Goal: Answer question/provide support: Share knowledge or assist other users

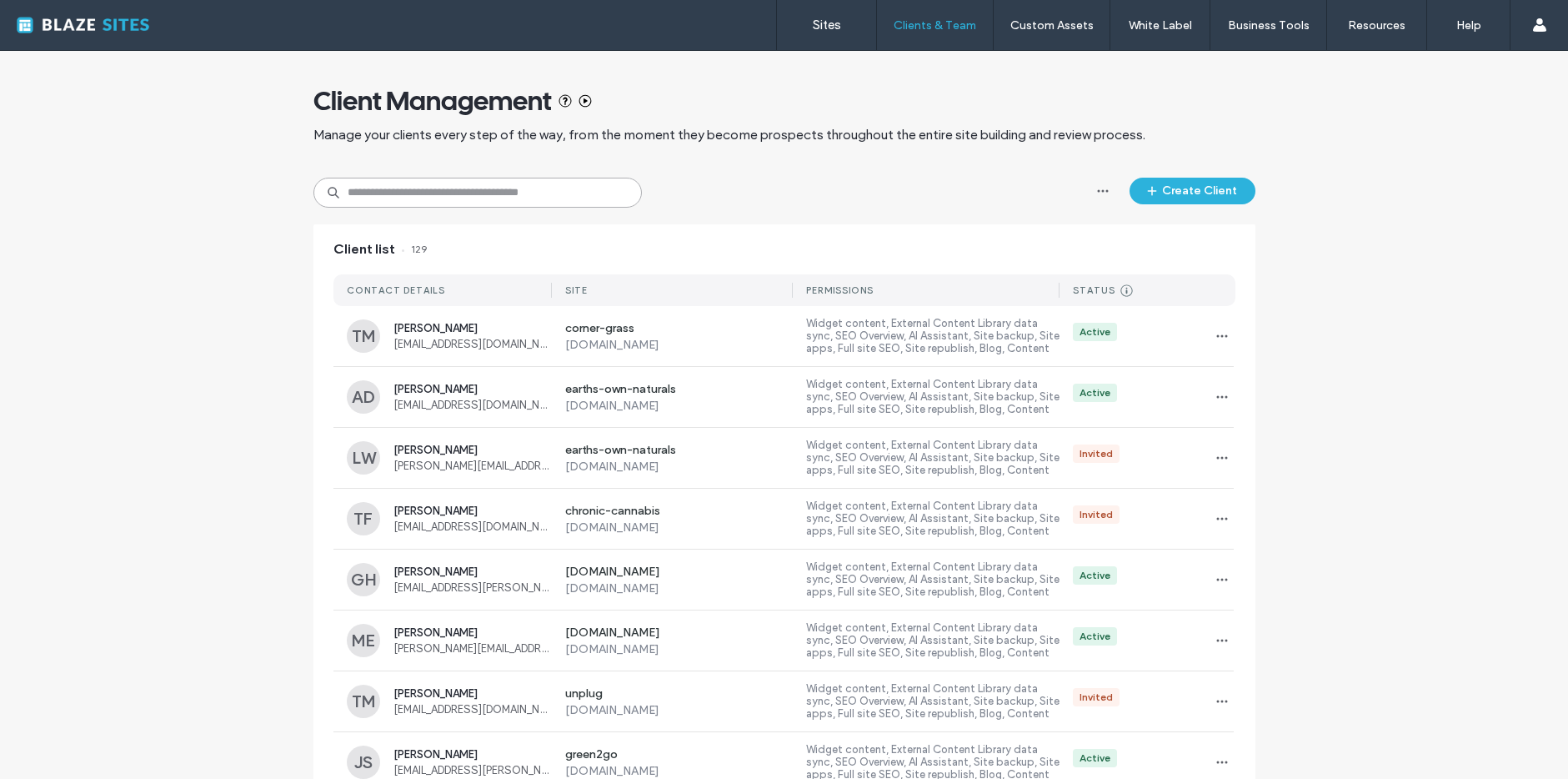
click at [425, 192] on input at bounding box center [477, 192] width 328 height 30
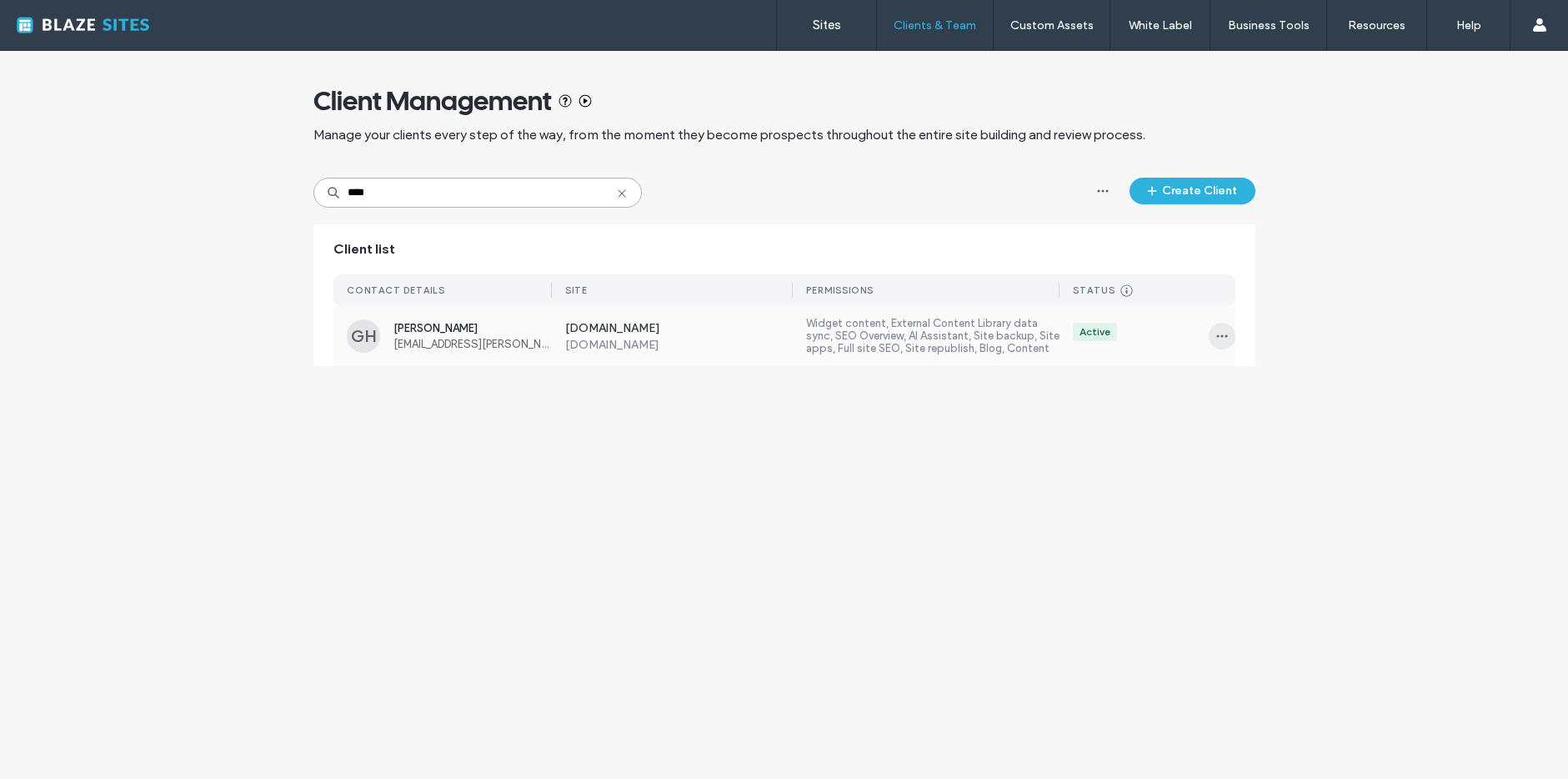
type input "****"
click at [1231, 339] on span "button" at bounding box center [1222, 335] width 27 height 27
click at [1253, 399] on div "Manage Access" at bounding box center [1284, 410] width 148 height 32
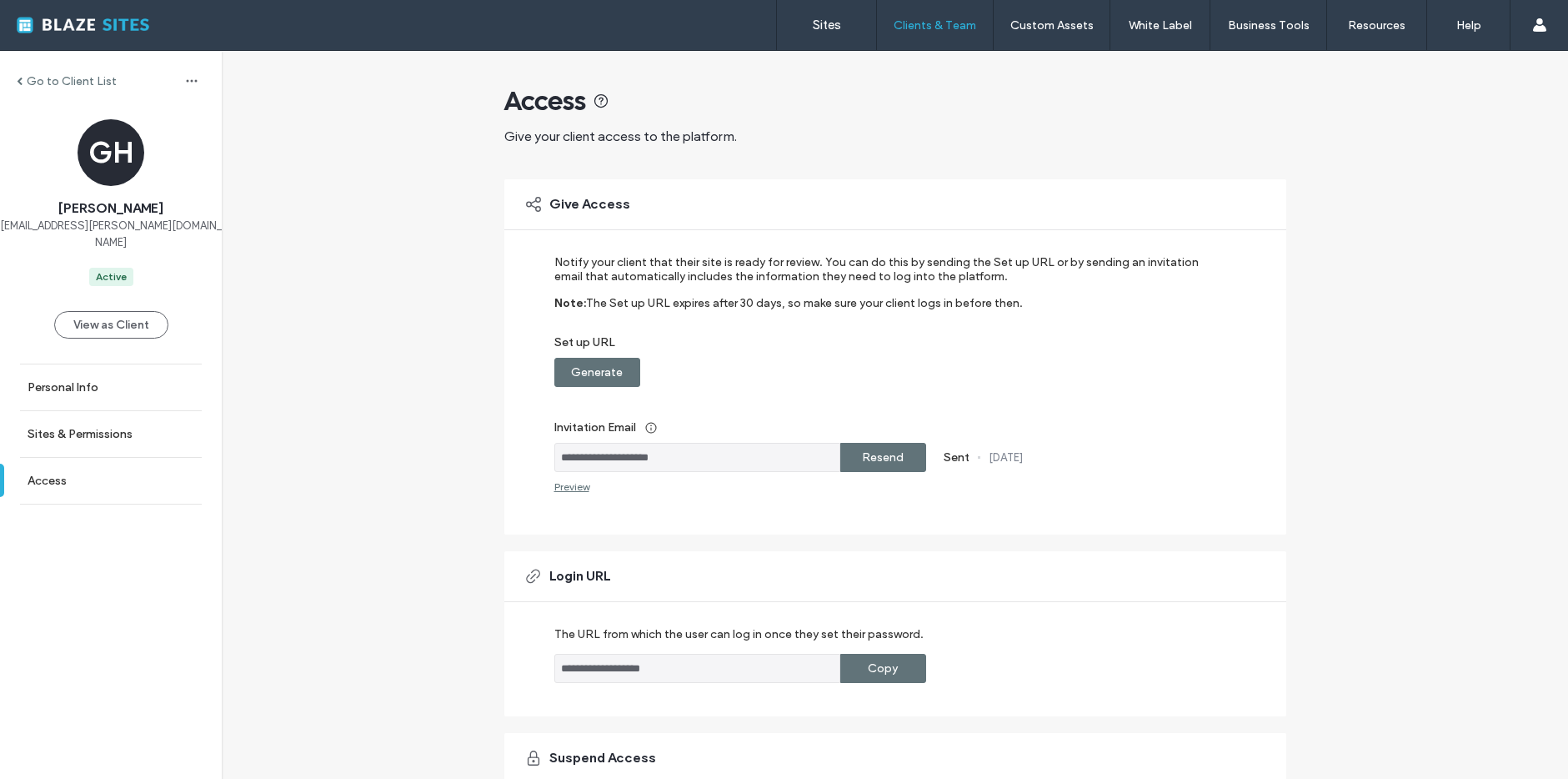
click at [874, 453] on label "Resend" at bounding box center [883, 458] width 42 height 31
drag, startPoint x: 874, startPoint y: 453, endPoint x: 880, endPoint y: 437, distance: 17.1
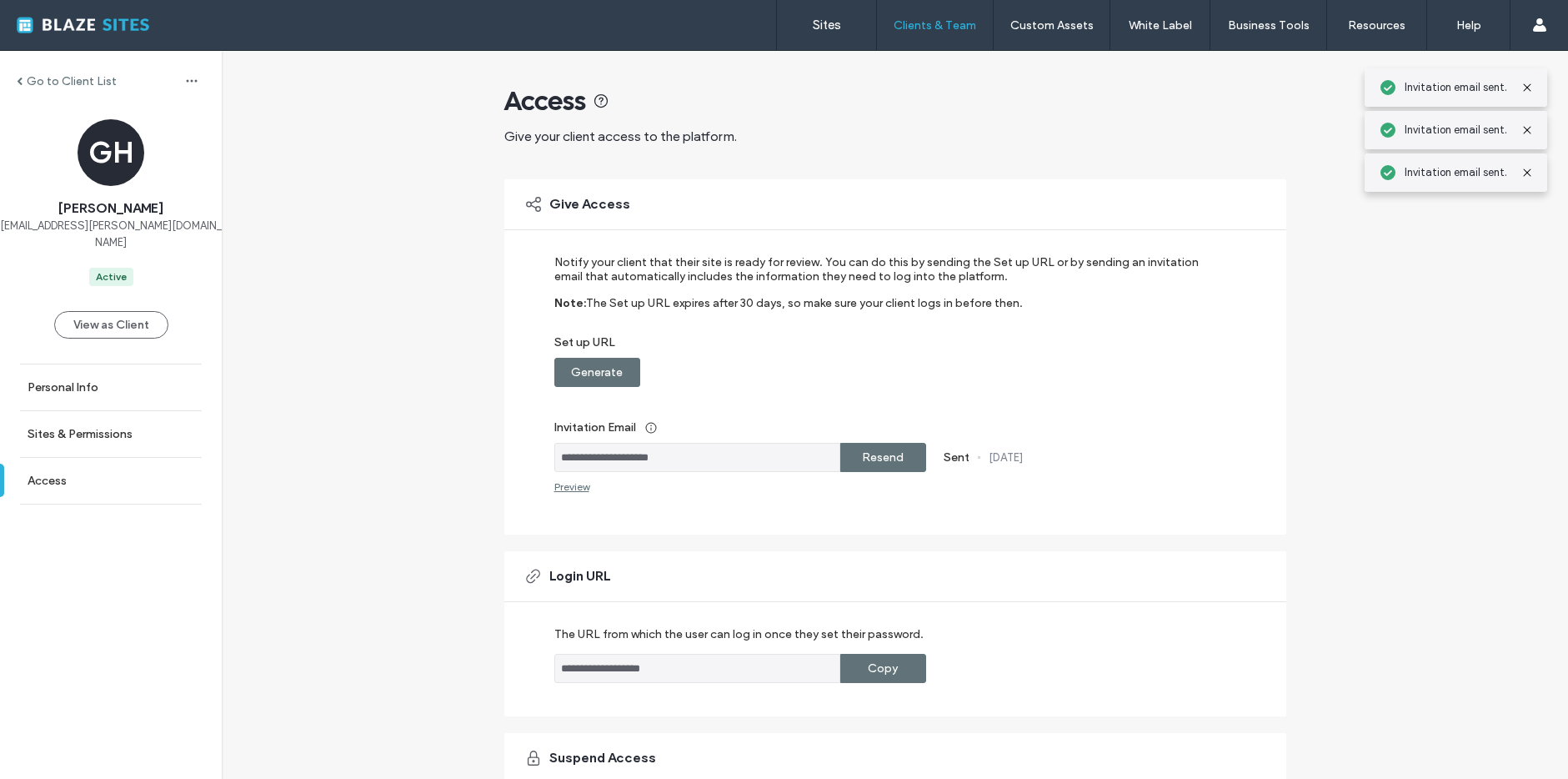
click at [877, 452] on label "Resend" at bounding box center [883, 458] width 42 height 31
